Goal: Register for event/course

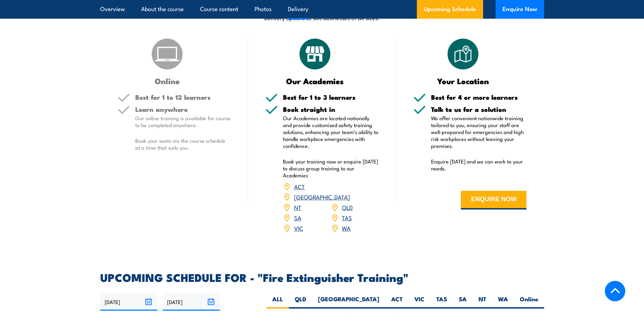
scroll to position [936, 0]
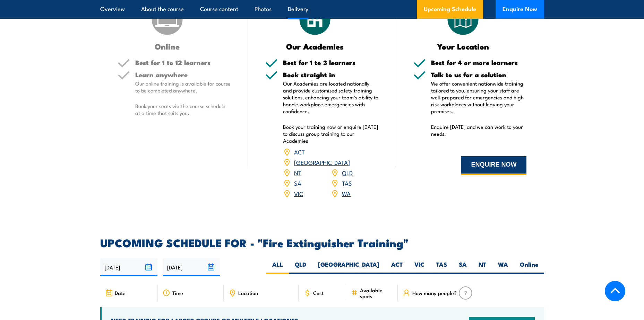
click at [494, 169] on button "ENQUIRE NOW" at bounding box center [494, 165] width 66 height 19
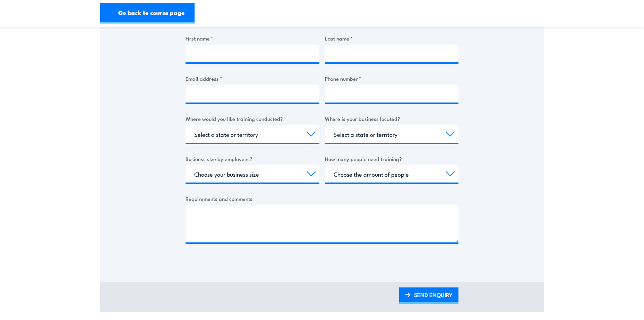
scroll to position [243, 0]
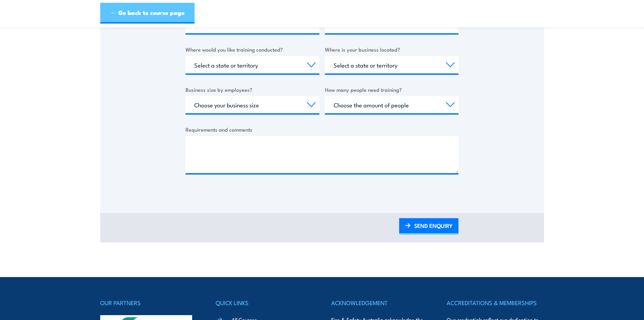
click at [146, 11] on link "← Go back to course page" at bounding box center [147, 13] width 94 height 21
